Goal: Task Accomplishment & Management: Complete application form

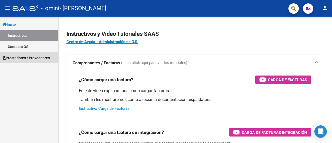
click at [40, 55] on span "Prestadores / Proveedores" at bounding box center [26, 58] width 47 height 6
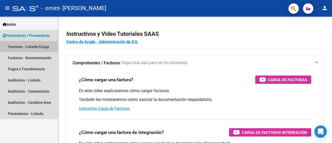
click at [39, 45] on link "Facturas - Listado/Carga" at bounding box center [29, 46] width 58 height 11
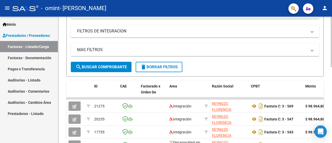
scroll to position [88, 0]
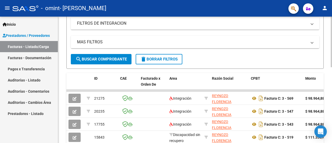
click at [331, 73] on div at bounding box center [330, 78] width 1 height 51
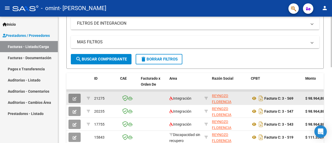
click at [74, 97] on icon "button" at bounding box center [75, 99] width 4 height 4
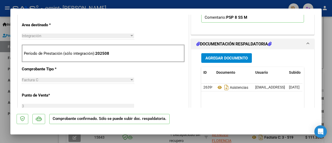
scroll to position [186, 0]
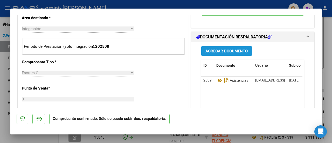
click at [235, 49] on span "Agregar Documento" at bounding box center [226, 51] width 42 height 5
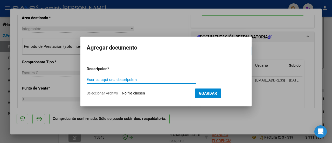
click at [123, 82] on input "Escriba aquí una descripcion" at bounding box center [141, 79] width 109 height 5
type input "Planilla de asistencia"
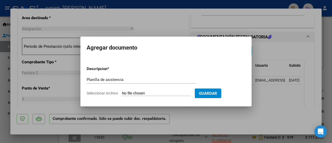
click at [140, 90] on form "Descripcion * Planilla de asistencia Escriba aquí una descripcion Seleccionar A…" at bounding box center [166, 81] width 159 height 38
click at [139, 94] on input "Seleccionar Archivo" at bounding box center [156, 93] width 69 height 5
type input "C:\fakepath\Planilla de asistencia [PERSON_NAME].pdf"
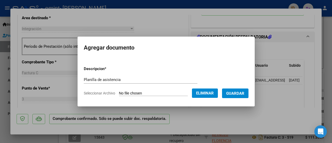
click at [234, 93] on span "Guardar" at bounding box center [235, 93] width 18 height 5
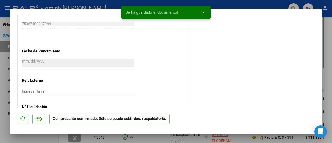
scroll to position [398, 0]
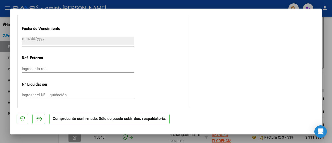
click at [331, 51] on div at bounding box center [166, 71] width 332 height 143
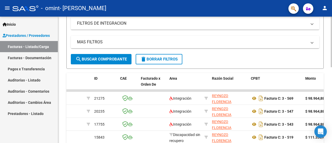
click at [326, 50] on div "Video tutorial PRESTADORES -> Listado de CPBTs Emitidos por Prestadores / Prove…" at bounding box center [195, 83] width 274 height 311
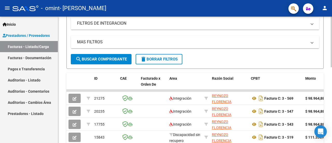
click at [331, 88] on div at bounding box center [330, 78] width 1 height 51
click at [331, 96] on div at bounding box center [330, 78] width 1 height 51
click at [181, 142] on html "menu - omint - [PERSON_NAME] person Inicio Instructivos Contacto OS Prestadores…" at bounding box center [166, 71] width 332 height 143
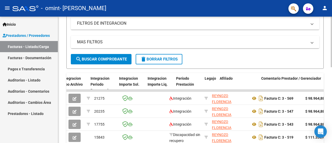
drag, startPoint x: 218, startPoint y: 145, endPoint x: 331, endPoint y: 92, distance: 125.6
click at [331, 142] on html "menu - omint - [PERSON_NAME] person Inicio Instructivos Contacto OS Prestadores…" at bounding box center [166, 71] width 332 height 143
click at [331, 92] on div "Video tutorial PRESTADORES -> Listado de CPBTs Emitidos por Prestadores / Prove…" at bounding box center [195, 83] width 275 height 311
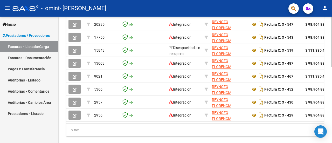
scroll to position [0, 280]
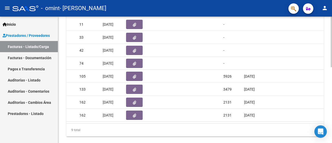
click at [331, 95] on div at bounding box center [330, 113] width 1 height 51
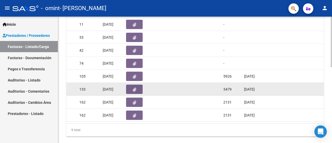
click at [331, 92] on div at bounding box center [330, 113] width 1 height 51
click at [331, 102] on div at bounding box center [330, 113] width 1 height 51
click at [331, 88] on div at bounding box center [330, 113] width 1 height 51
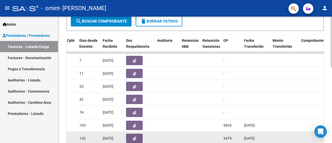
scroll to position [116, 0]
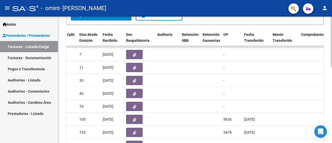
click at [331, 105] on div at bounding box center [330, 95] width 1 height 51
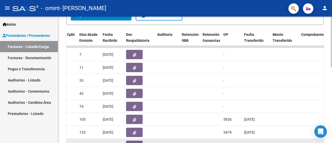
scroll to position [132, 0]
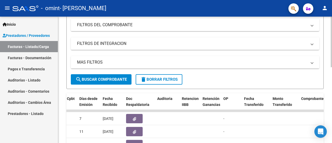
click at [331, 50] on div at bounding box center [330, 69] width 1 height 51
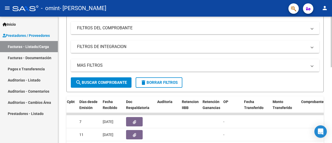
scroll to position [0, 0]
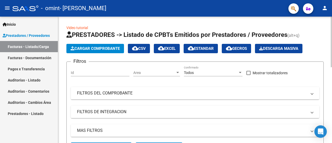
click at [331, 0] on html "menu - omint - [PERSON_NAME] person Inicio Instructivos Contacto OS Prestadores…" at bounding box center [166, 71] width 332 height 143
click at [105, 49] on span "Cargar Comprobante" at bounding box center [94, 48] width 49 height 5
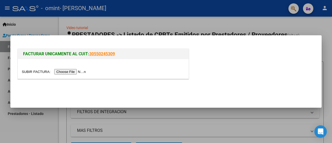
click at [78, 70] on input "file" at bounding box center [55, 71] width 66 height 5
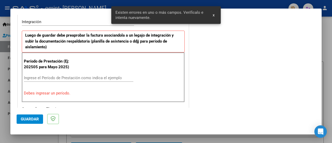
scroll to position [139, 0]
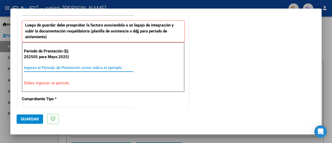
click at [79, 66] on input "Ingrese el Período de Prestación como indica el ejemplo" at bounding box center [78, 67] width 109 height 5
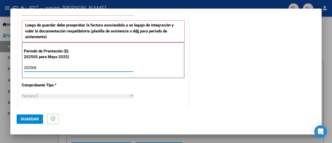
type input "202506"
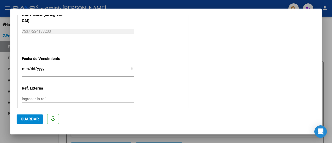
scroll to position [341, 0]
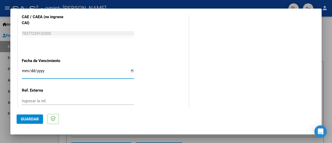
click at [130, 70] on input "Ingresar la fecha" at bounding box center [78, 73] width 112 height 8
type input "[DATE]"
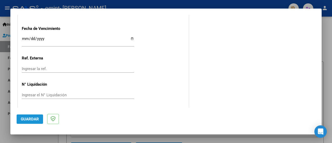
click at [27, 120] on span "Guardar" at bounding box center [30, 119] width 18 height 5
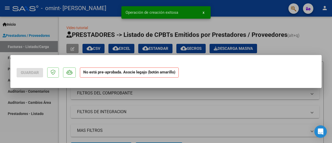
scroll to position [0, 0]
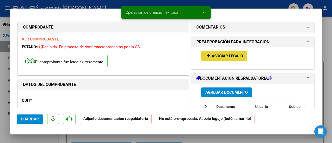
click at [233, 56] on span "Asociar Legajo" at bounding box center [226, 56] width 31 height 5
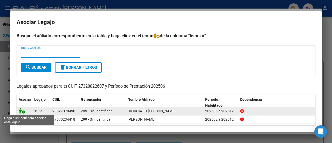
click at [23, 112] on icon at bounding box center [22, 111] width 6 height 6
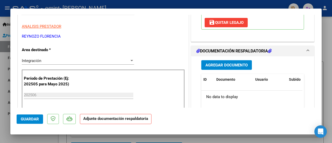
scroll to position [102, 0]
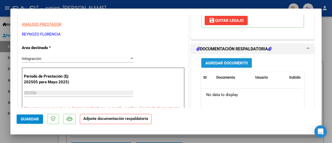
click at [245, 63] on span "Agregar Documento" at bounding box center [226, 63] width 42 height 5
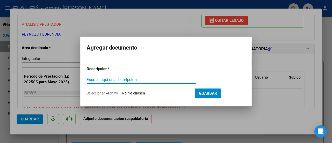
click at [149, 81] on input "Escriba aquí una descripcion" at bounding box center [141, 79] width 109 height 5
type input "Factura"
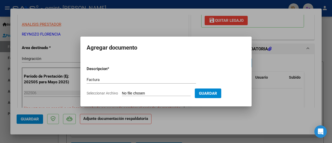
click at [149, 93] on input "Seleccionar Archivo" at bounding box center [156, 93] width 69 height 5
type input "C:\fakepath\27328822607_011_00003_00000570.pdf"
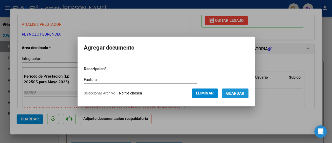
click at [238, 95] on span "Guardar" at bounding box center [235, 93] width 18 height 5
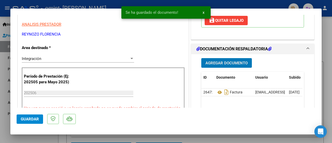
click at [223, 65] on span "Agregar Documento" at bounding box center [226, 63] width 42 height 5
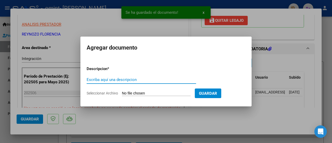
click at [150, 80] on input "Escriba aquí una descripcion" at bounding box center [141, 79] width 109 height 5
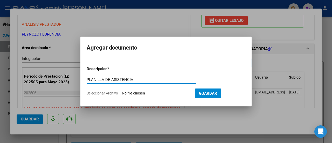
type input "PLANILLA DE ASISTENCIA"
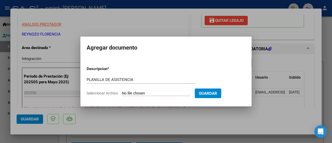
click at [137, 91] on input "Seleccionar Archivo" at bounding box center [156, 93] width 69 height 5
type input "C:\fakepath\[PERSON_NAME].pdf"
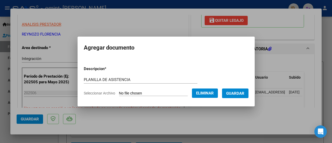
click at [248, 96] on button "Guardar" at bounding box center [235, 93] width 26 height 10
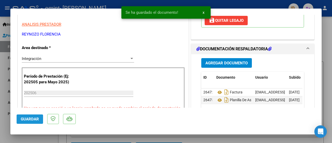
click at [34, 117] on span "Guardar" at bounding box center [30, 119] width 18 height 5
click at [325, 43] on div at bounding box center [166, 71] width 332 height 143
type input "$ 0,00"
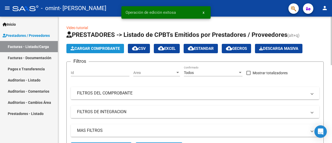
click at [108, 47] on span "Cargar Comprobante" at bounding box center [94, 48] width 49 height 5
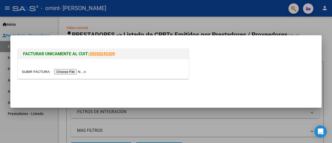
click at [79, 73] on input "file" at bounding box center [55, 71] width 66 height 5
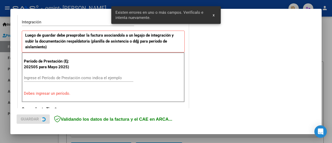
scroll to position [139, 0]
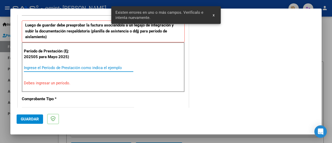
click at [110, 68] on input "Ingrese el Período de Prestación como indica el ejemplo" at bounding box center [78, 67] width 109 height 5
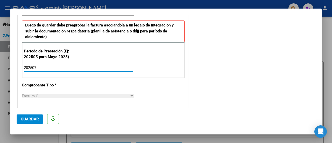
type input "202507"
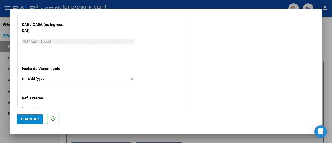
scroll to position [335, 0]
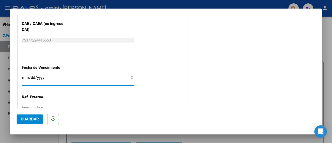
click at [130, 76] on input "Ingresar la fecha" at bounding box center [78, 79] width 112 height 8
type input "[DATE]"
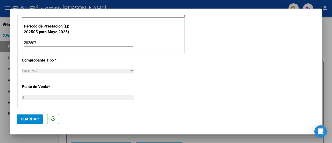
scroll to position [374, 0]
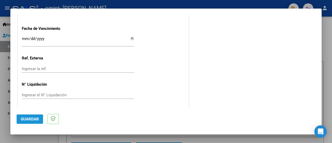
click at [32, 117] on span "Guardar" at bounding box center [30, 119] width 18 height 5
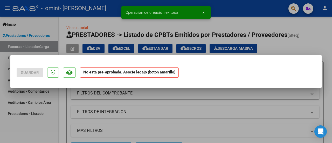
scroll to position [0, 0]
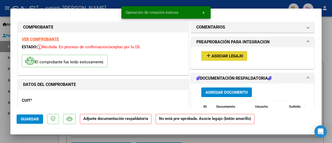
click at [222, 54] on span "Asociar Legajo" at bounding box center [226, 56] width 31 height 5
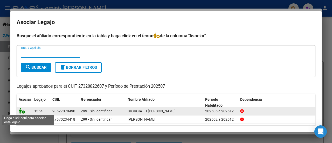
click at [23, 111] on icon at bounding box center [22, 111] width 6 height 6
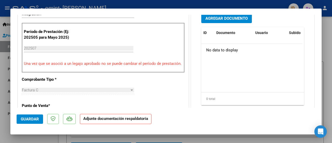
scroll to position [145, 0]
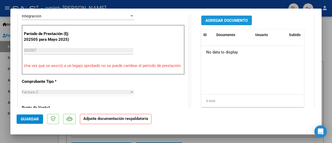
click at [240, 20] on span "Agregar Documento" at bounding box center [226, 20] width 42 height 5
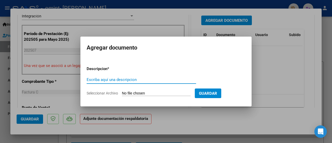
click at [130, 80] on input "Escriba aquí una descripcion" at bounding box center [141, 79] width 109 height 5
type input "f"
type input "FACTURA"
click at [131, 95] on input "Seleccionar Archivo" at bounding box center [156, 93] width 69 height 5
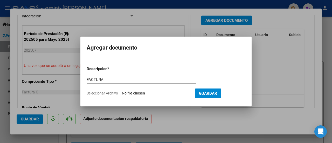
type input "C:\fakepath\27328822607_011_00003_00000571.pdf"
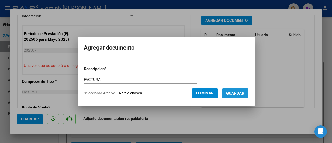
click at [239, 93] on span "Guardar" at bounding box center [235, 93] width 18 height 5
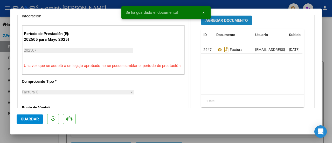
click at [226, 22] on span "Agregar Documento" at bounding box center [226, 20] width 42 height 5
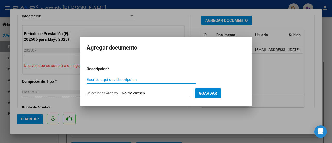
click at [122, 79] on input "Escriba aquí una descripcion" at bounding box center [141, 79] width 109 height 5
type input "PLANILLA DE ASISTENCIA"
click at [134, 92] on input "Seleccionar Archivo" at bounding box center [156, 93] width 69 height 5
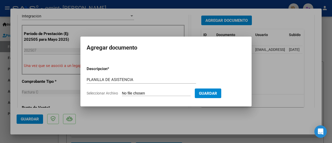
type input "C:\fakepath\giorgiatti julio.pdf"
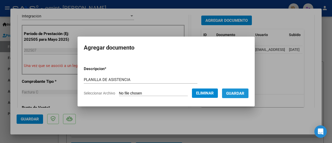
click at [244, 95] on button "Guardar" at bounding box center [235, 93] width 26 height 10
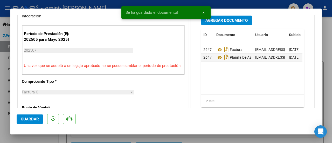
click at [330, 53] on div at bounding box center [166, 71] width 332 height 143
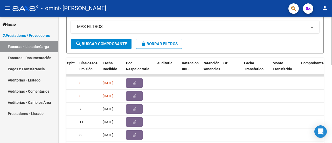
scroll to position [78, 0]
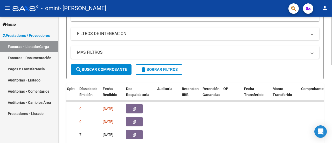
click at [321, 38] on div "Video tutorial PRESTADORES -> Listado de CPBTs Emitidos por Prestadores / Prove…" at bounding box center [195, 101] width 275 height 324
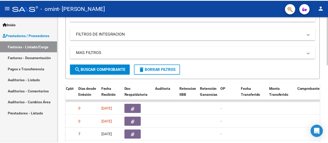
scroll to position [0, 0]
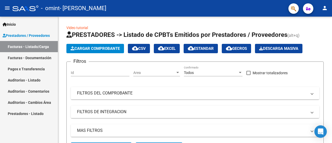
click at [327, 12] on mat-toolbar "menu - omint - [PERSON_NAME] person" at bounding box center [166, 8] width 332 height 17
click at [325, 8] on mat-icon "person" at bounding box center [324, 8] width 6 height 6
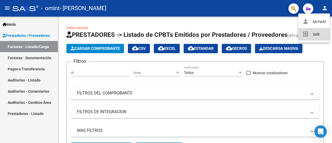
click at [313, 33] on button "exit_to_app Salir" at bounding box center [314, 34] width 32 height 12
